Goal: Contribute content: Add original content to the website for others to see

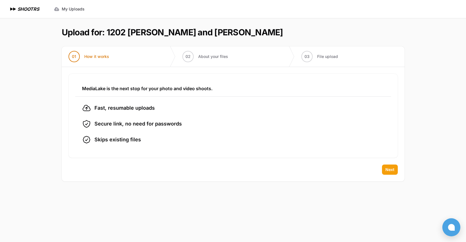
click at [393, 168] on span "Next" at bounding box center [390, 170] width 9 height 6
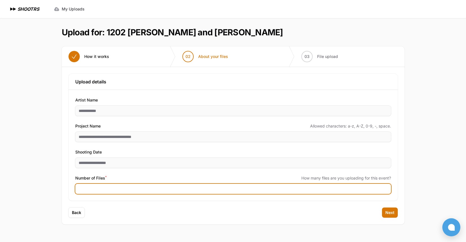
click at [227, 188] on input "Number of Files *" at bounding box center [233, 188] width 316 height 10
type input "****"
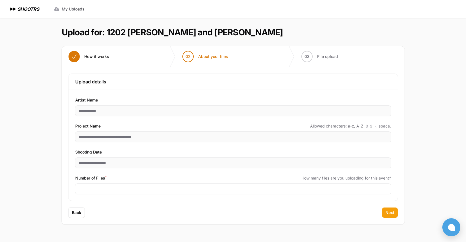
click at [391, 214] on span "Next" at bounding box center [390, 212] width 9 height 6
